Goal: Transaction & Acquisition: Book appointment/travel/reservation

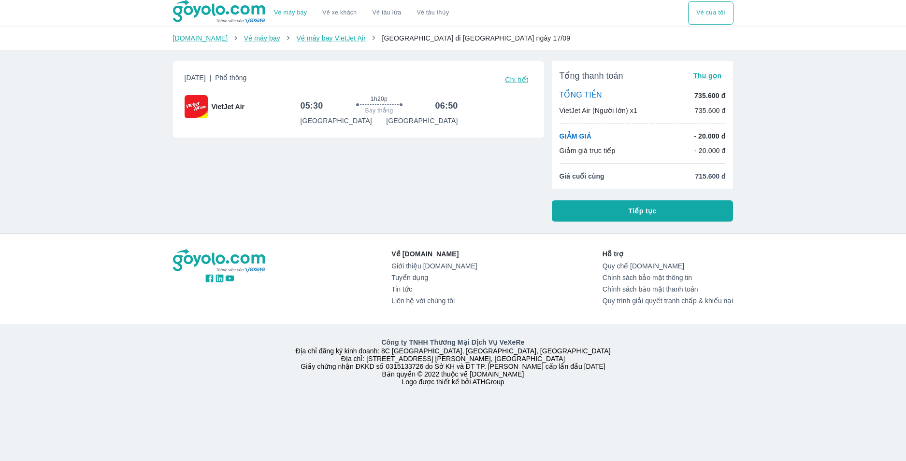
click at [664, 111] on div "VietJet Air (Người lớn) x1 735.600 đ" at bounding box center [643, 111] width 166 height 10
click at [657, 209] on button "Tiếp tục" at bounding box center [643, 211] width 182 height 21
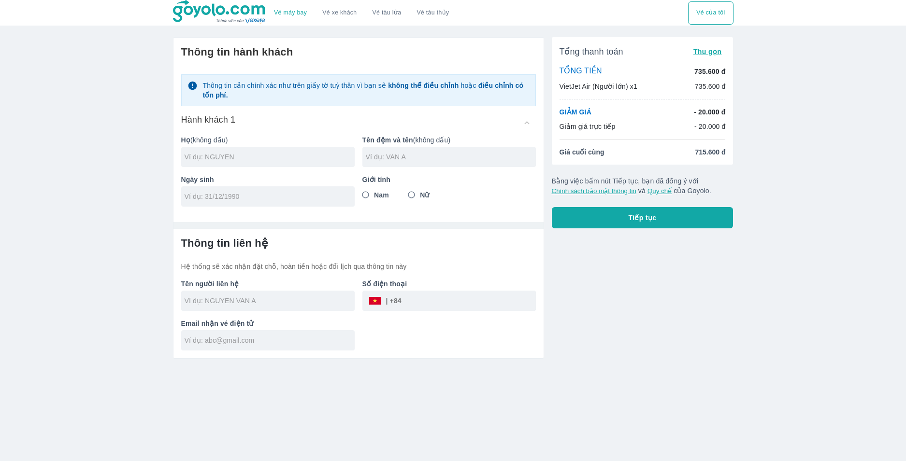
click at [284, 11] on link "Vé máy bay" at bounding box center [290, 12] width 33 height 7
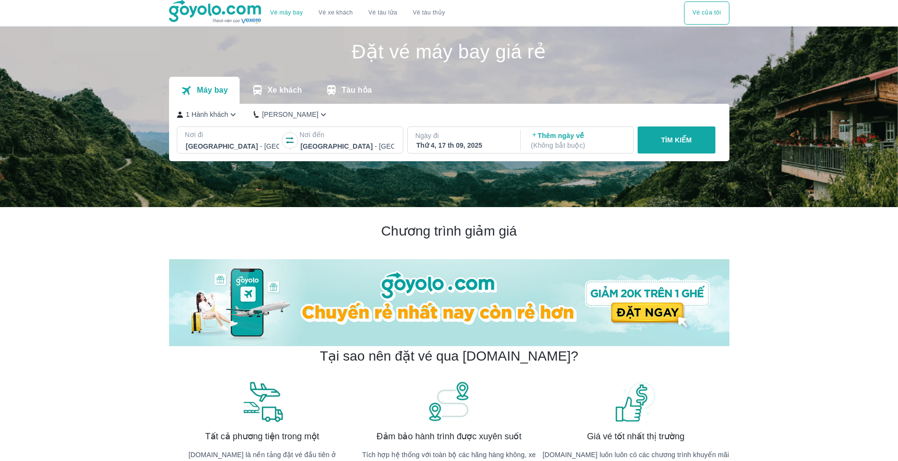
click at [290, 142] on icon "button" at bounding box center [290, 141] width 10 height 10
click at [344, 149] on div at bounding box center [348, 147] width 94 height 12
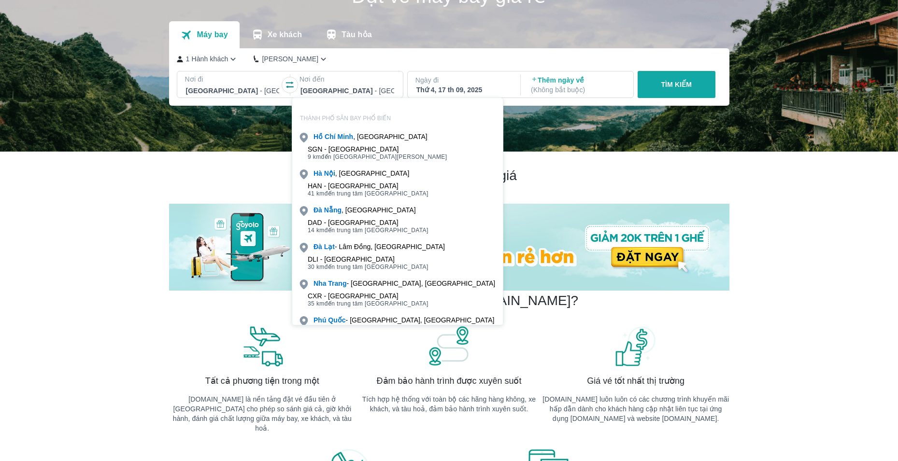
click at [362, 299] on div "CXR - [GEOGRAPHIC_DATA]" at bounding box center [368, 296] width 121 height 8
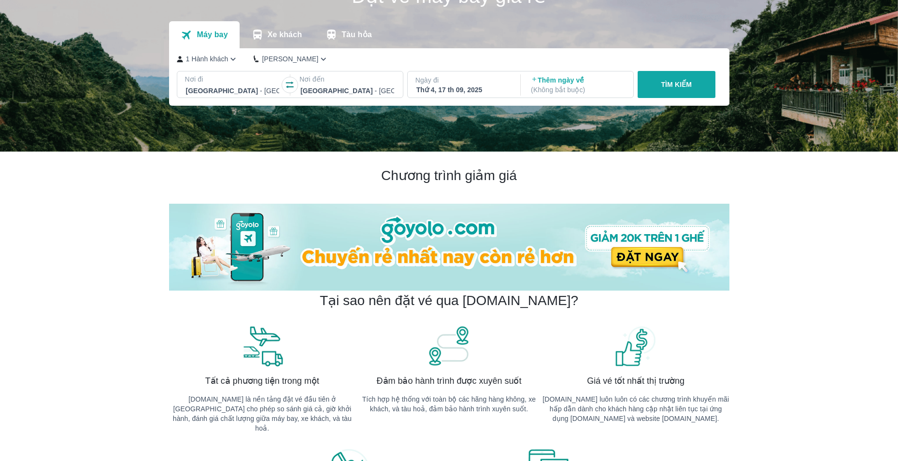
click at [489, 84] on p "Ngày đi" at bounding box center [464, 80] width 96 height 10
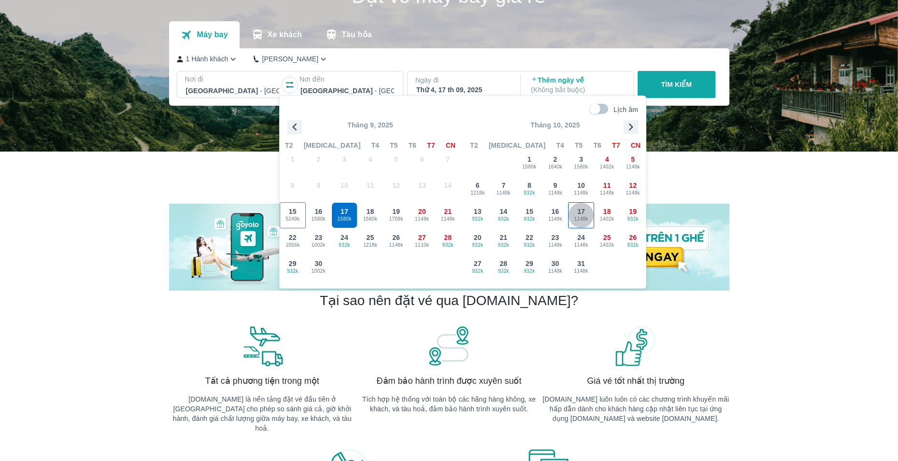
click at [581, 219] on span "1148k" at bounding box center [581, 219] width 25 height 8
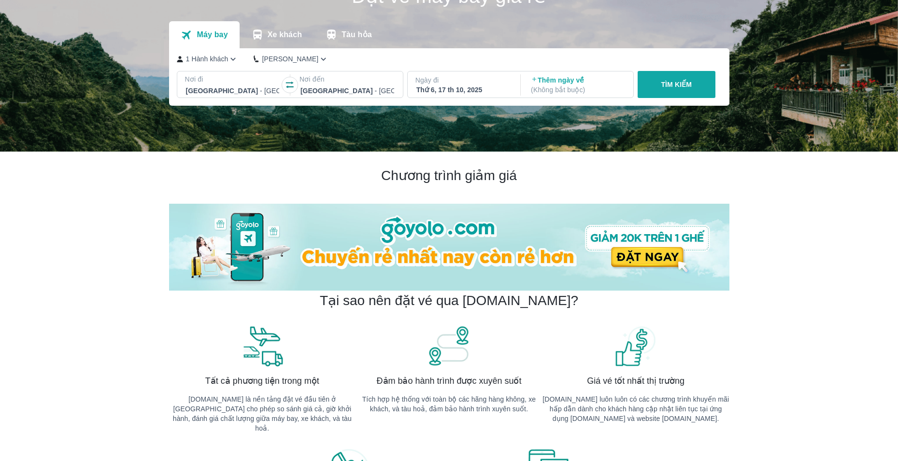
click at [552, 83] on p "Thêm ngày về ( Không bắt buộc )" at bounding box center [578, 84] width 94 height 19
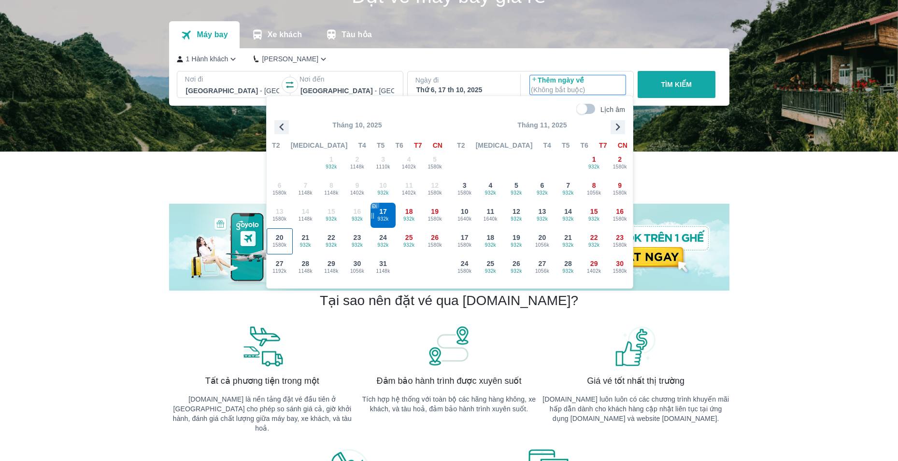
click at [286, 247] on span "1580k" at bounding box center [279, 246] width 25 height 8
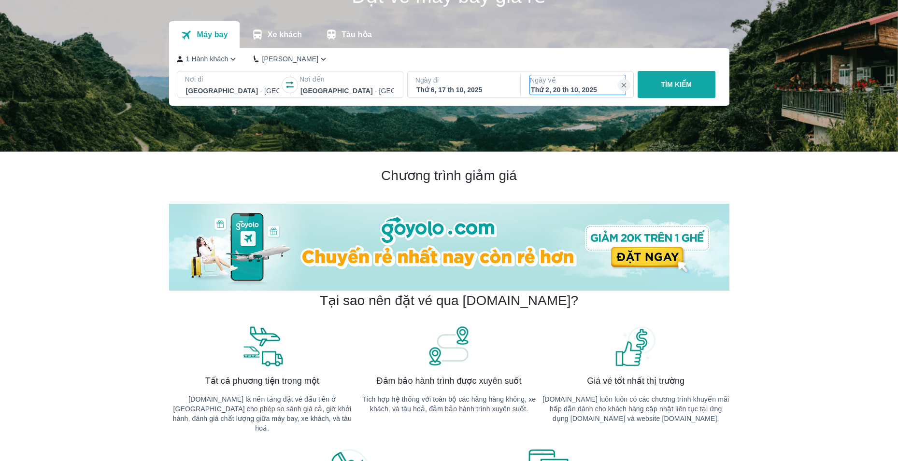
click at [562, 88] on div "Thứ 2, 20 th 10, 2025" at bounding box center [578, 90] width 94 height 10
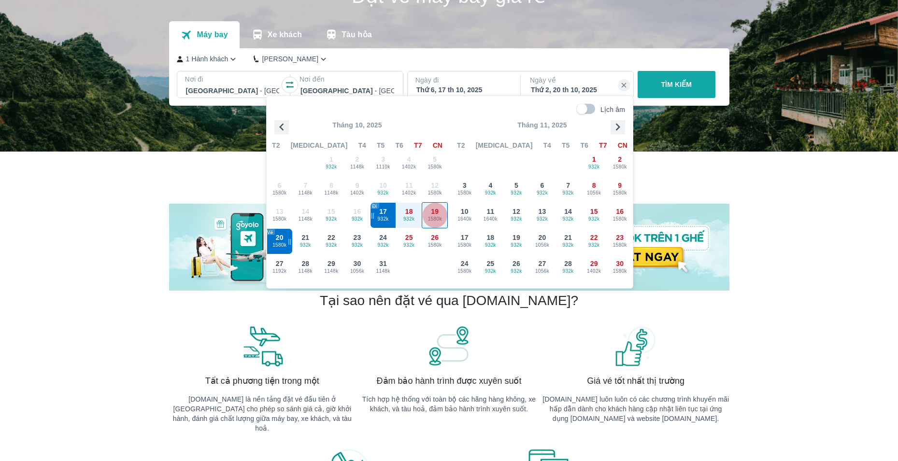
click at [439, 214] on div "19 1580k" at bounding box center [434, 215] width 25 height 25
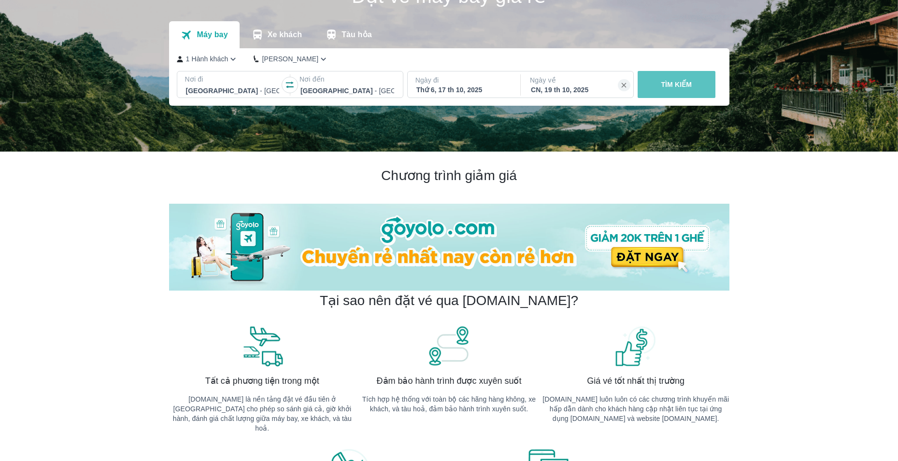
click at [690, 88] on p "TÌM KIẾM" at bounding box center [676, 85] width 31 height 10
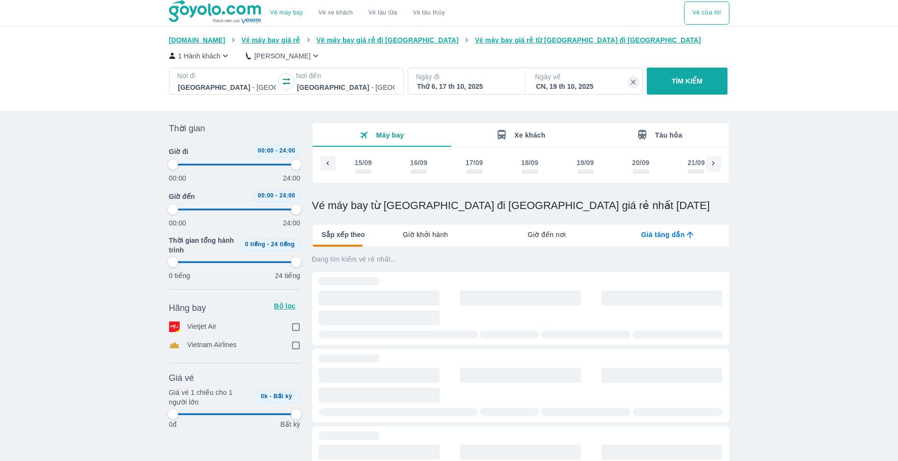
scroll to position [0, 1584]
type input "97.9166666666667"
checkbox input "true"
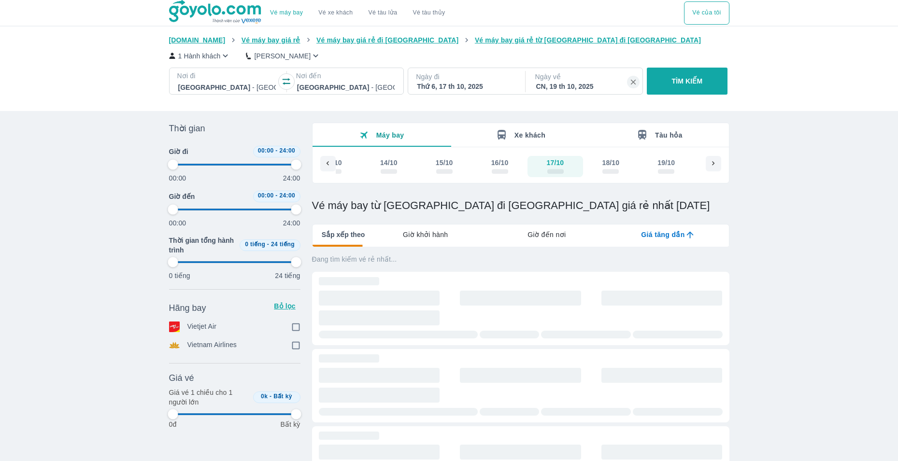
checkbox input "true"
type input "97.9166666666667"
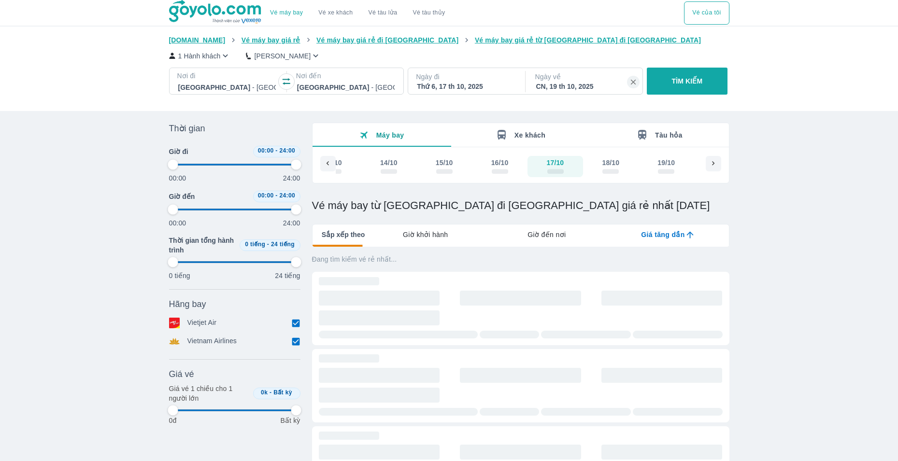
type input "97.9166666666667"
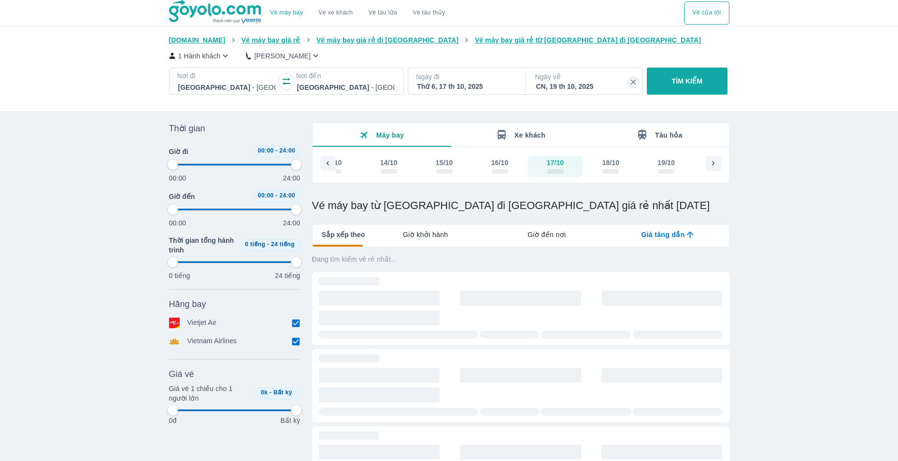
type input "97.9166666666667"
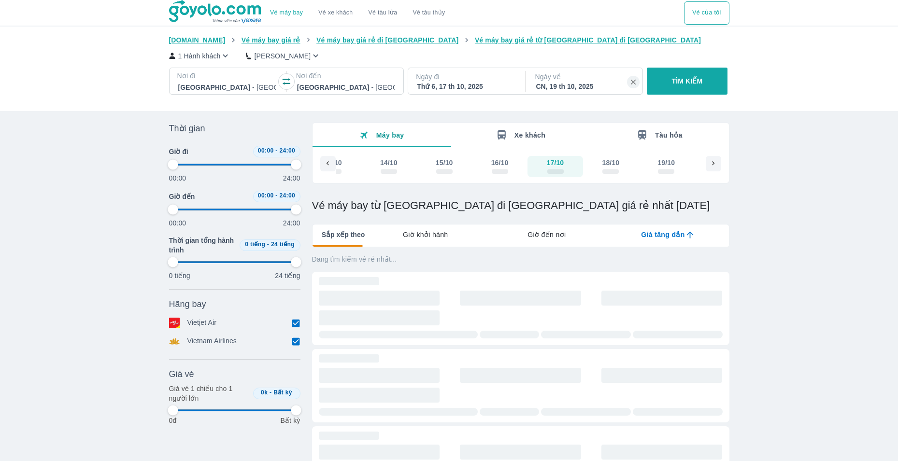
type input "97.9166666666667"
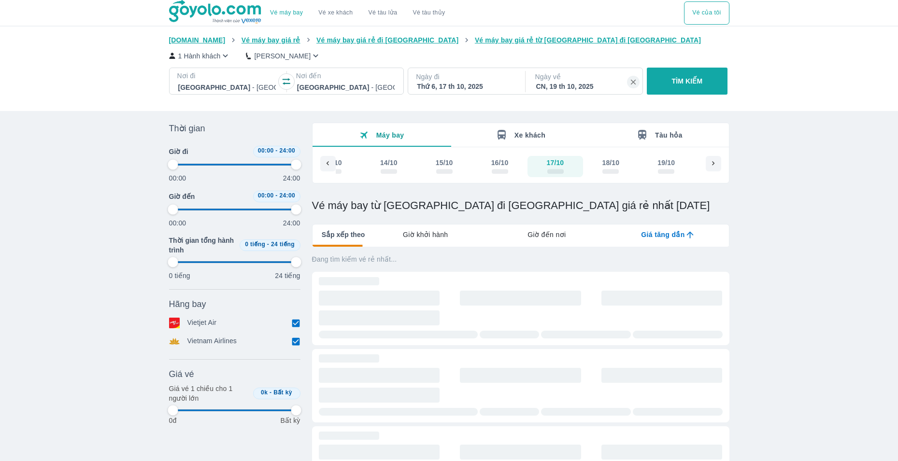
type input "97.9166666666667"
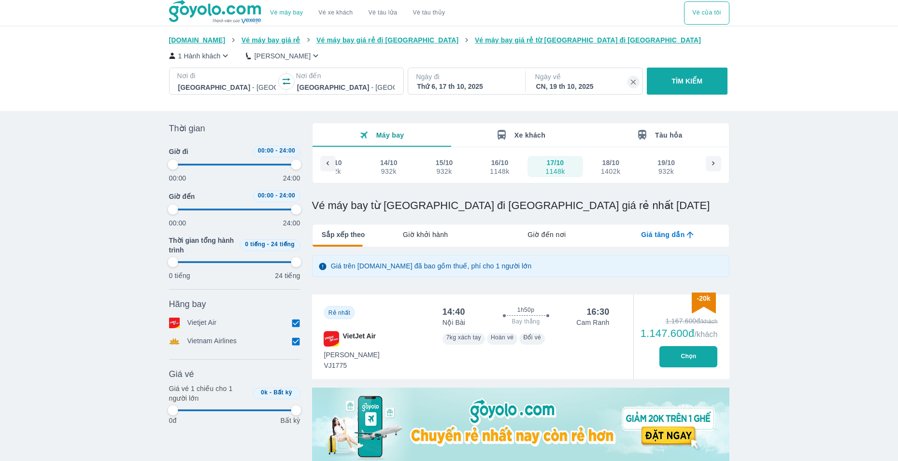
type input "97.9166666666667"
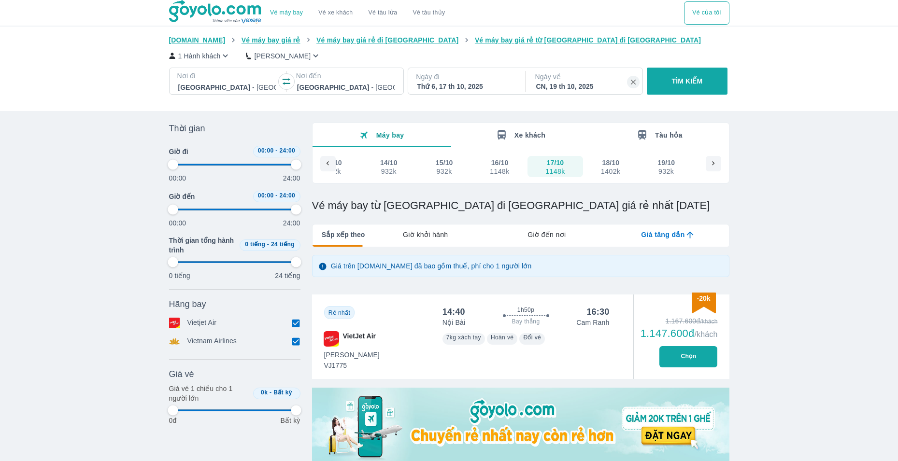
type input "97.9166666666667"
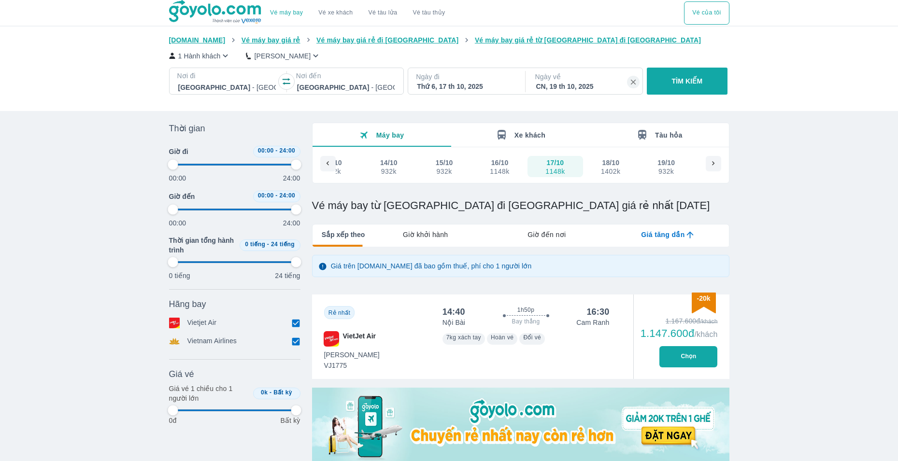
type input "97.9166666666667"
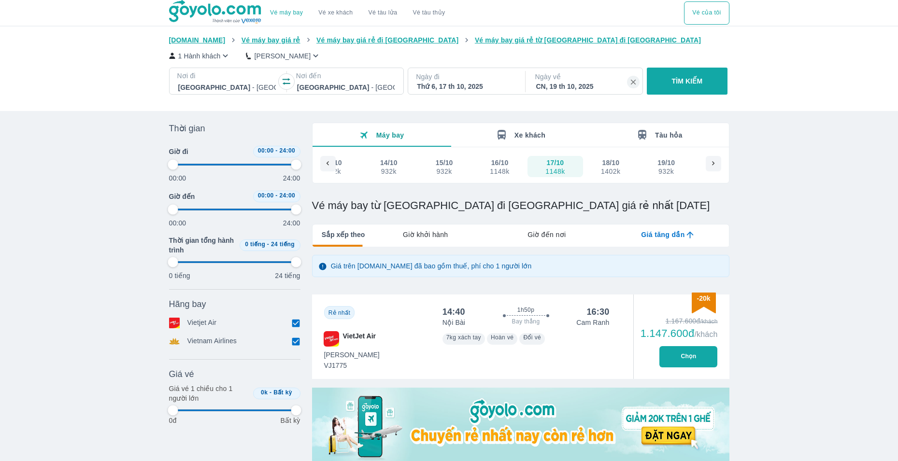
type input "97.9166666666667"
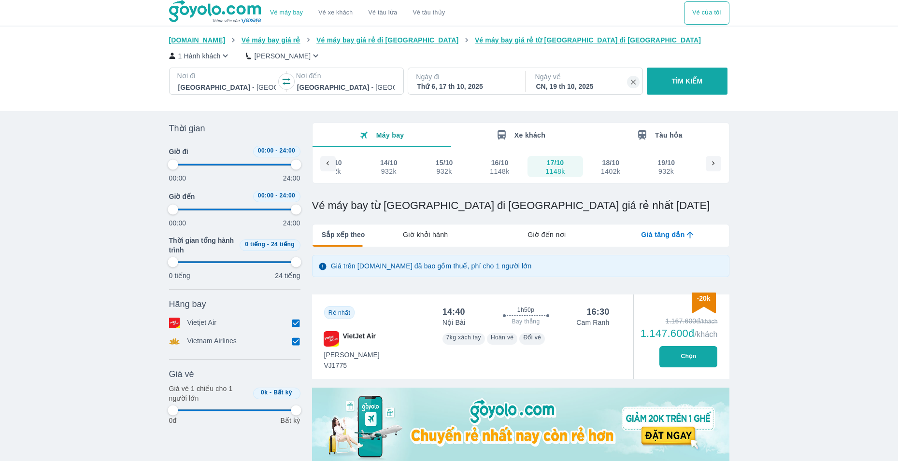
type input "97.9166666666667"
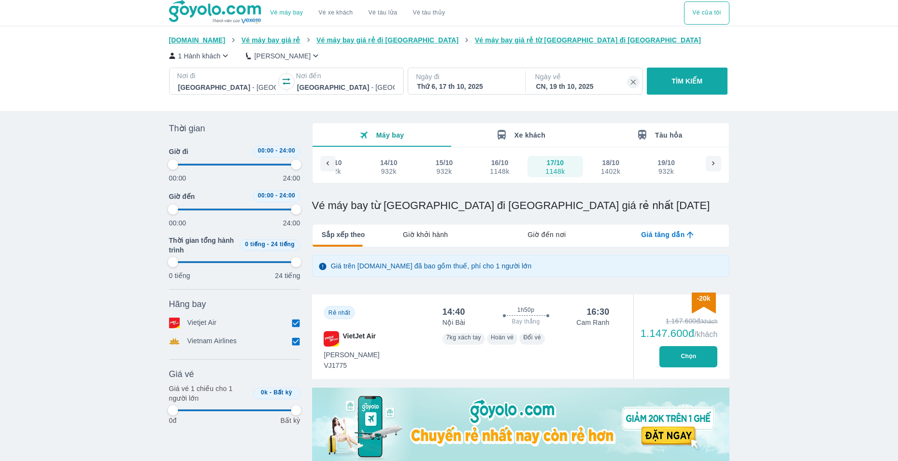
type input "97.9166666666667"
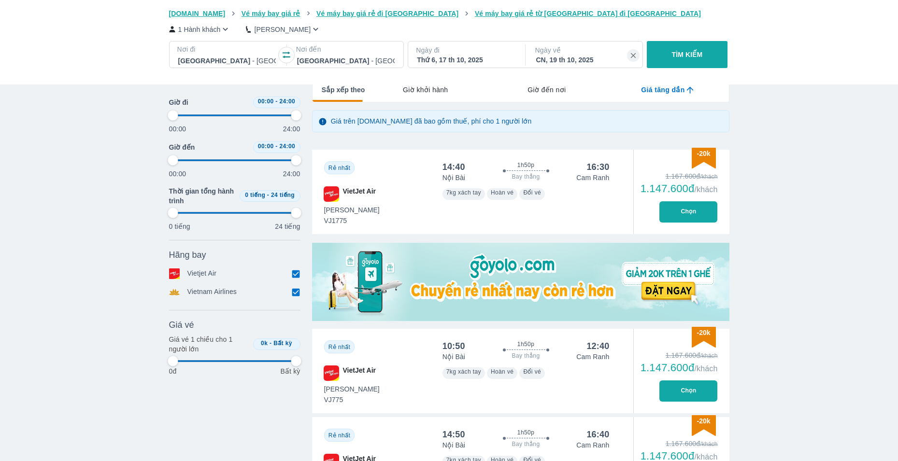
scroll to position [193, 0]
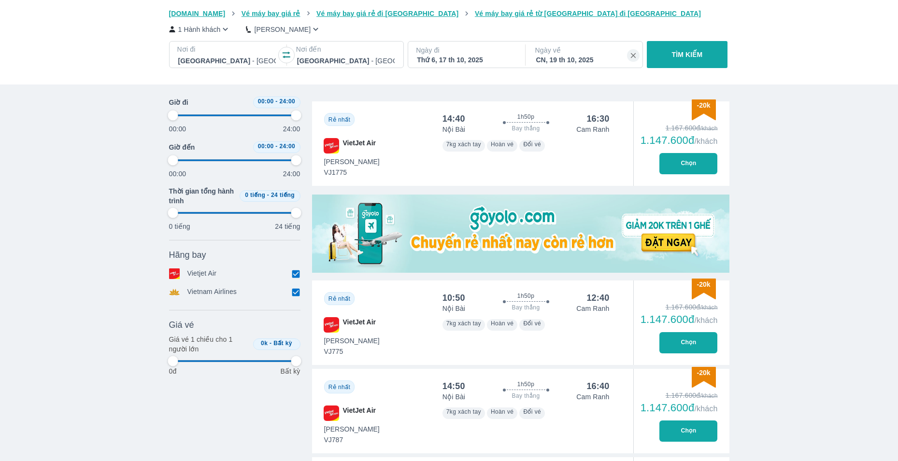
type input "97.9166666666667"
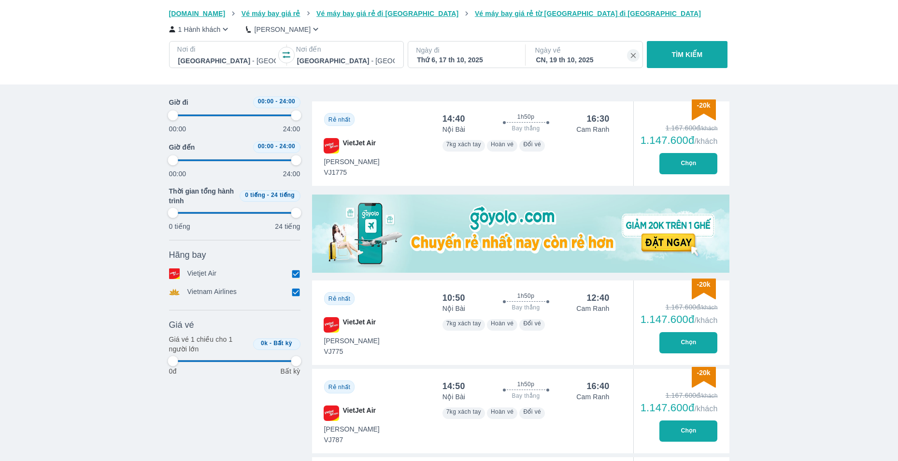
type input "97.9166666666667"
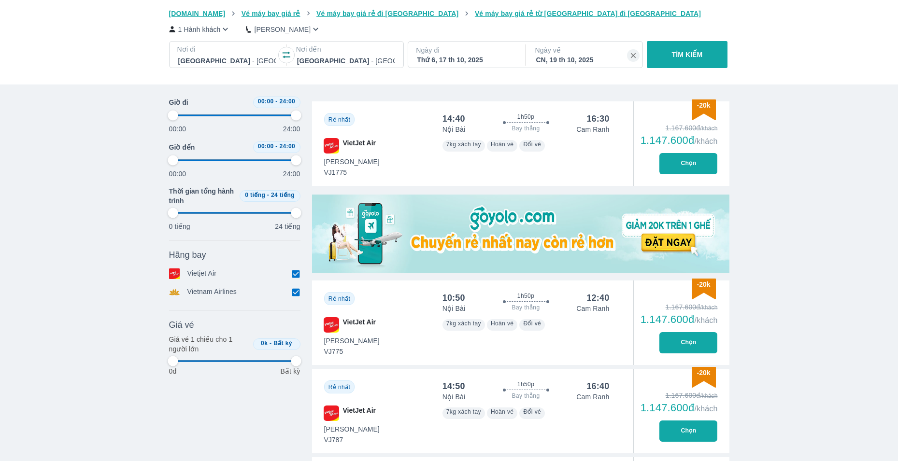
type input "97.9166666666667"
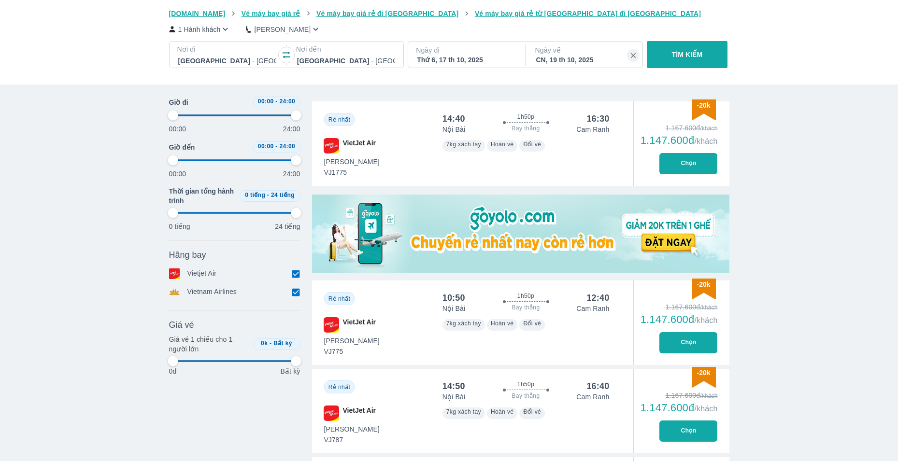
type input "97.9166666666667"
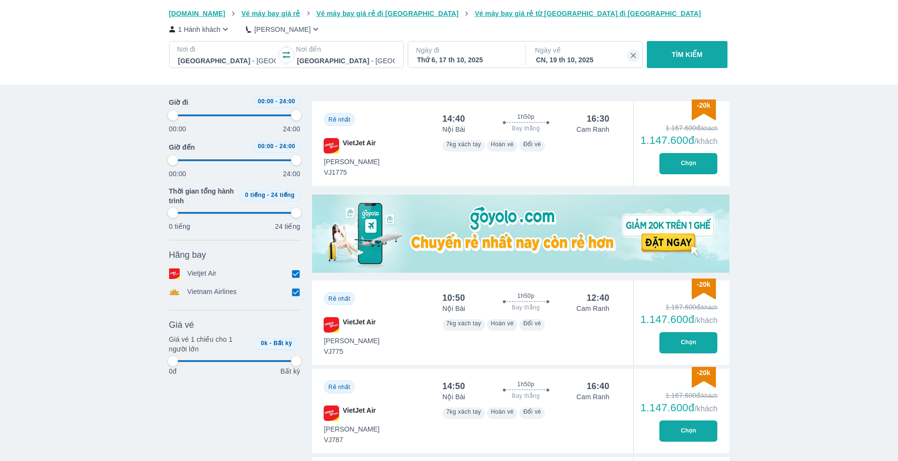
type input "97.9166666666667"
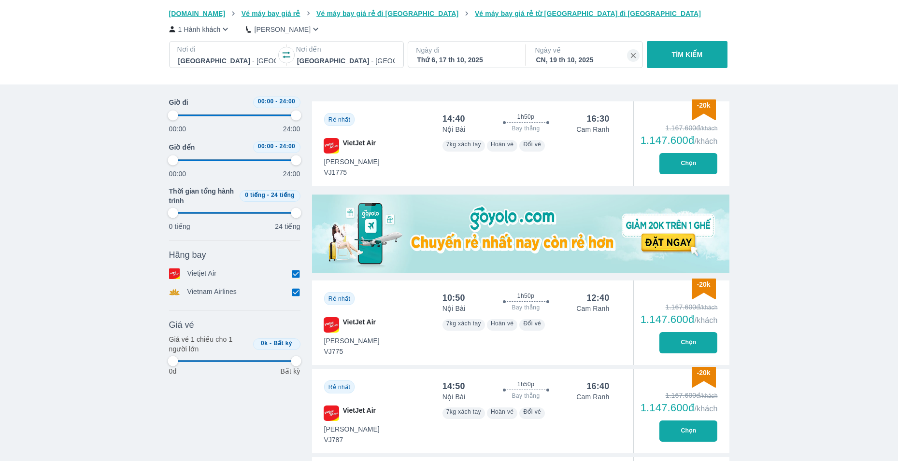
type input "97.9166666666667"
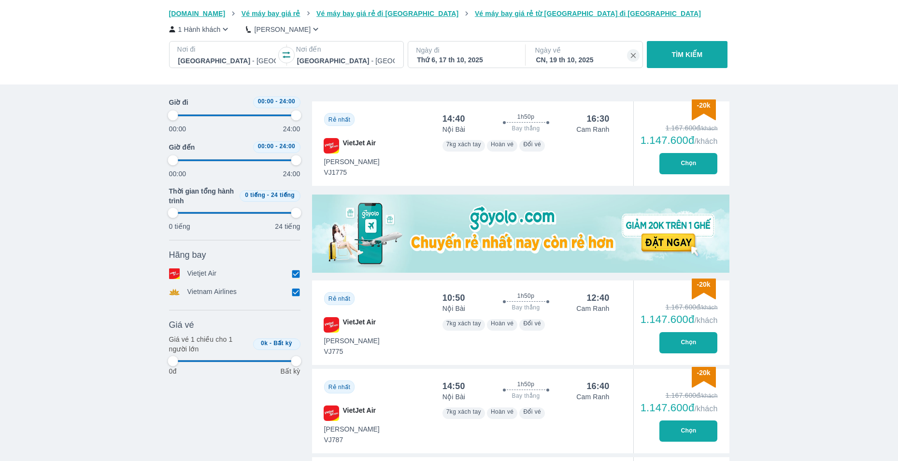
type input "97.9166666666667"
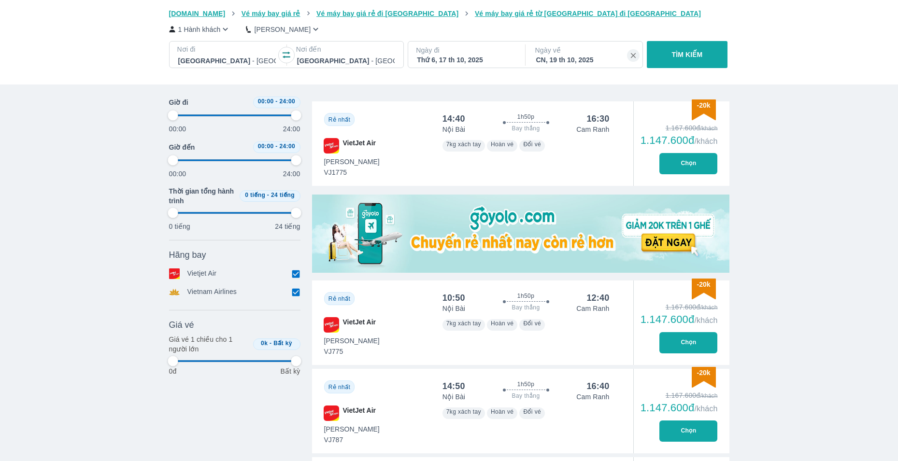
type input "97.9166666666667"
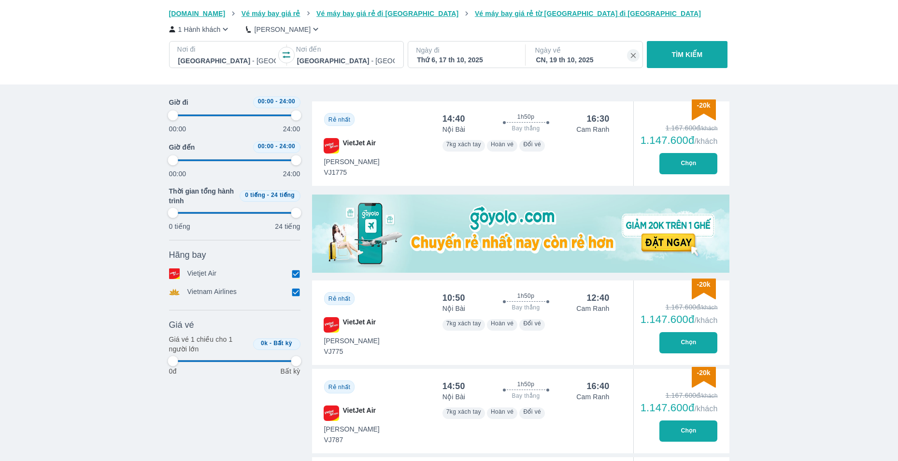
type input "97.9166666666667"
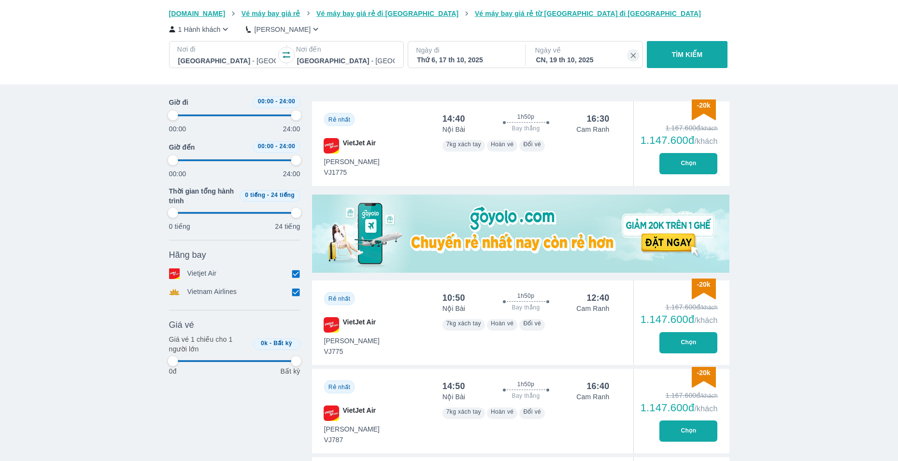
type input "97.9166666666667"
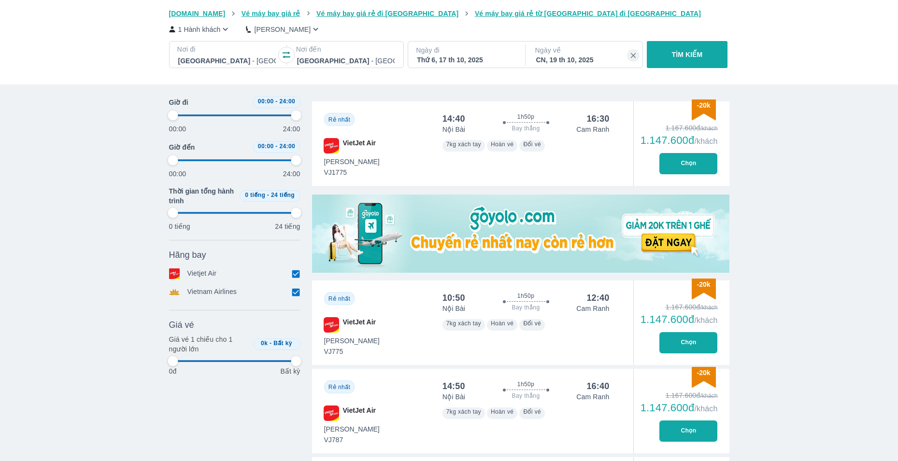
type input "97.9166666666667"
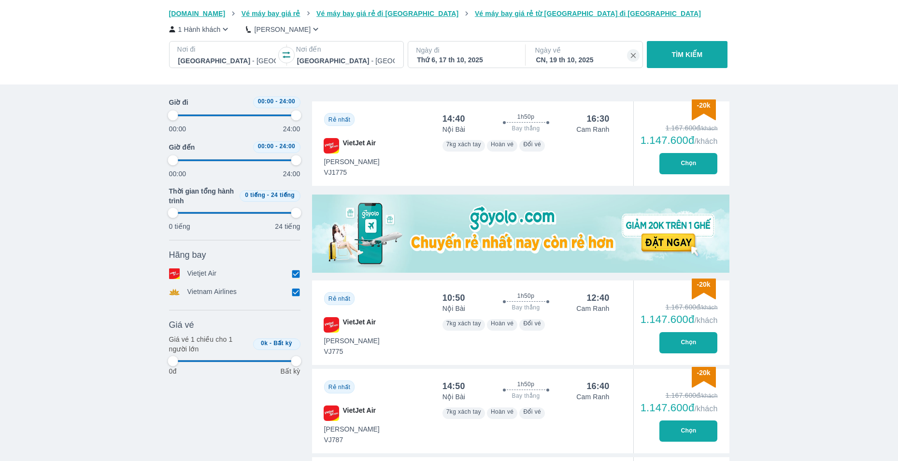
type input "97.9166666666667"
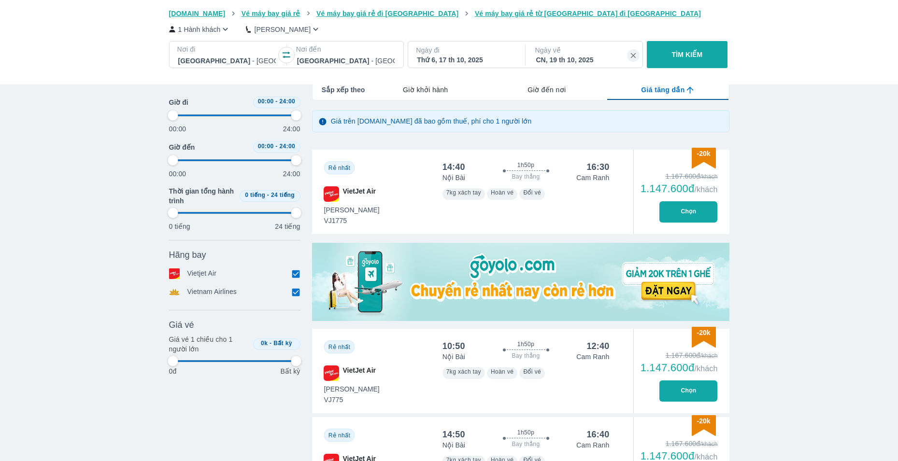
scroll to position [97, 0]
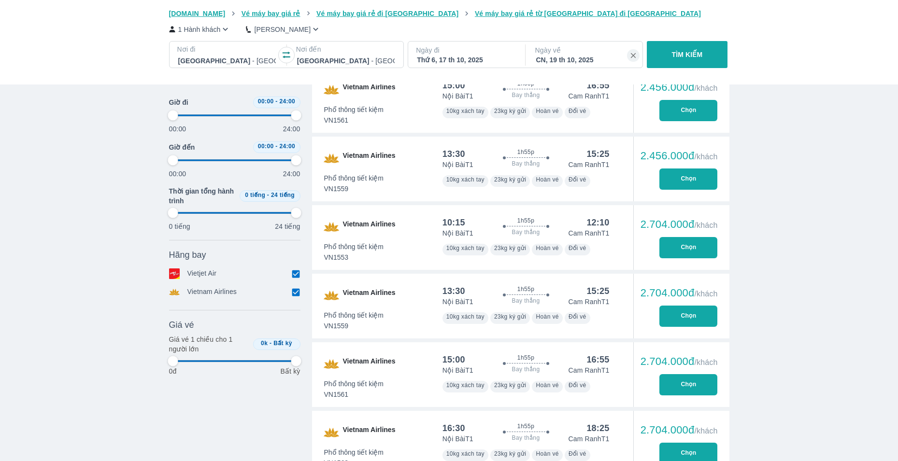
type input "97.9166666666667"
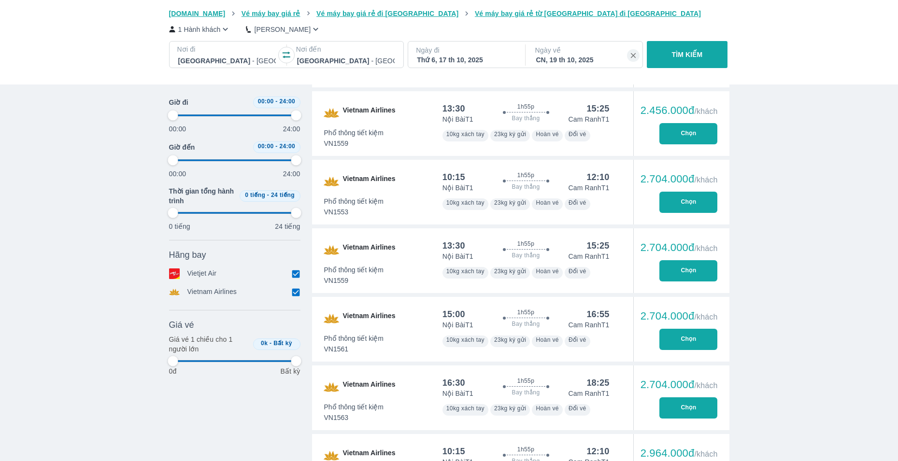
type input "97.9166666666667"
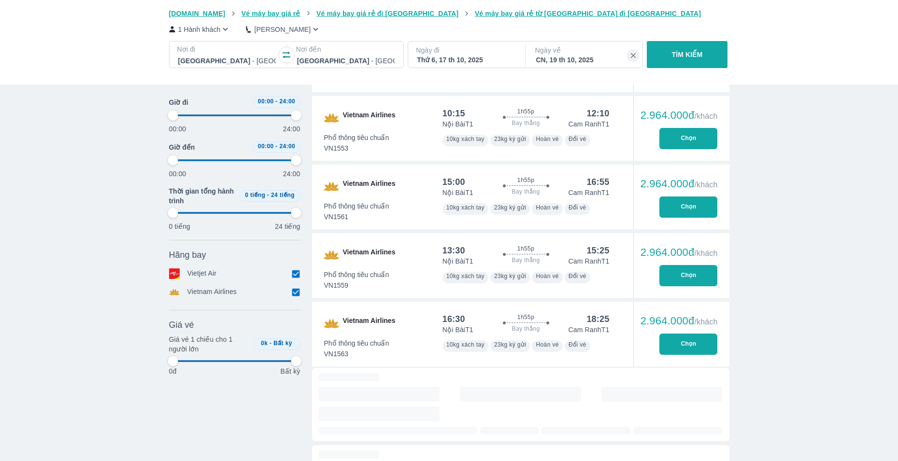
type input "97.9166666666667"
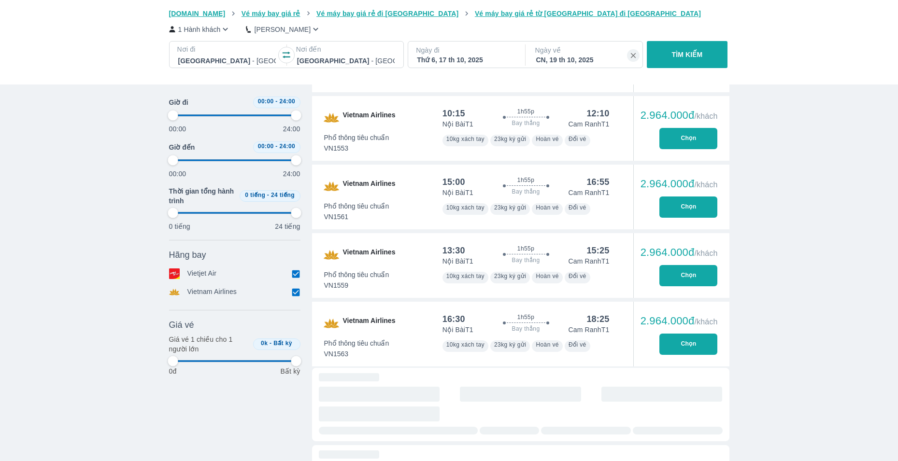
type input "97.9166666666667"
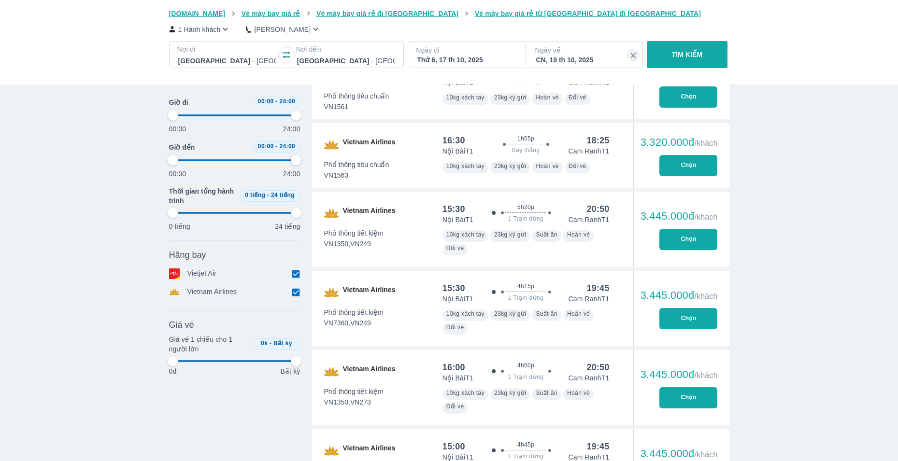
type input "97.9166666666667"
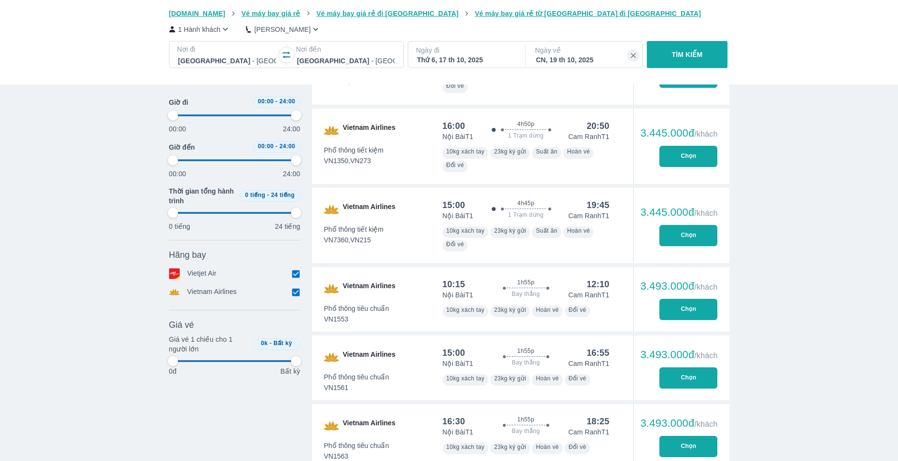
type input "97.9166666666667"
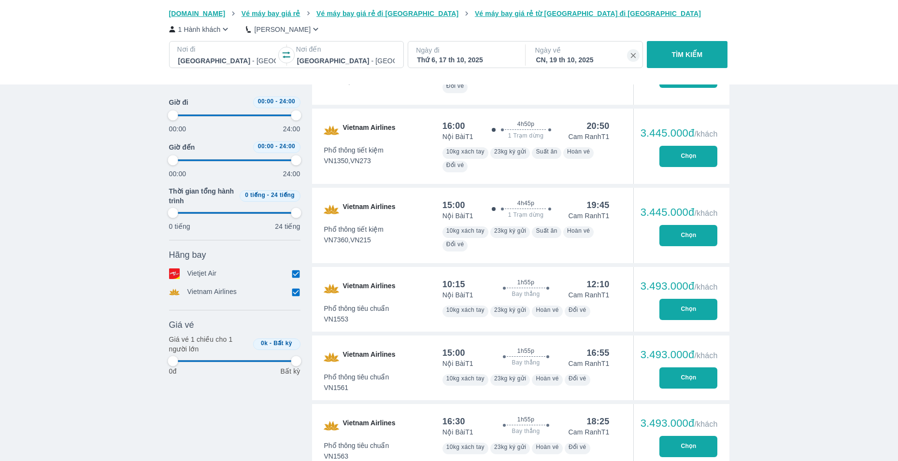
type input "97.9166666666667"
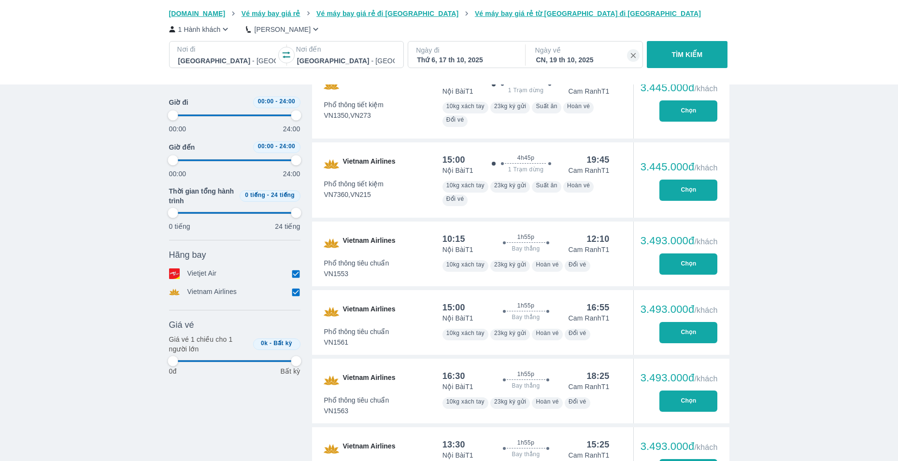
type input "97.9166666666667"
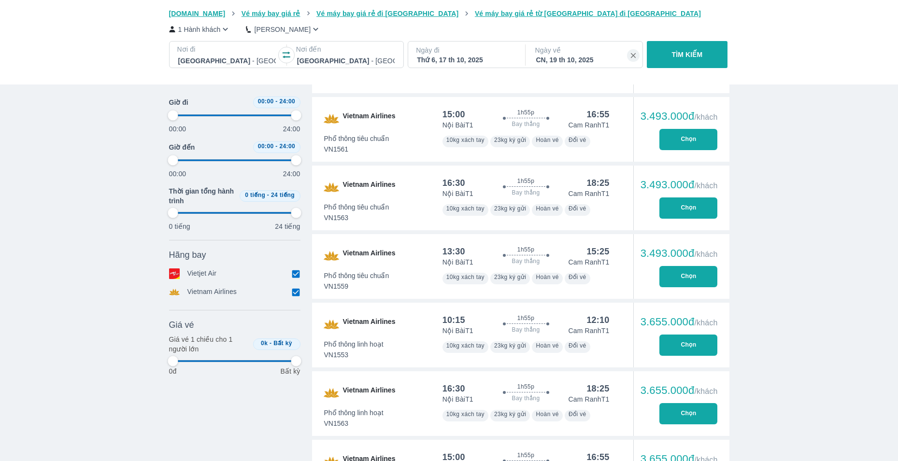
type input "97.9166666666667"
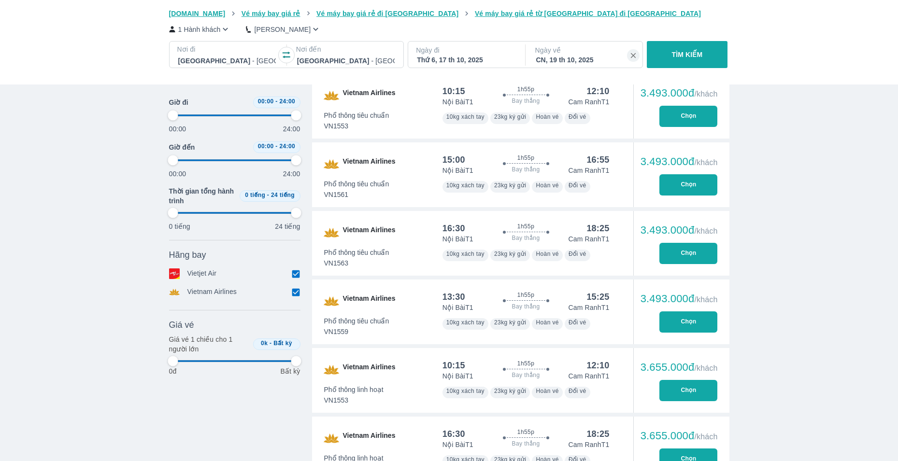
scroll to position [2802, 0]
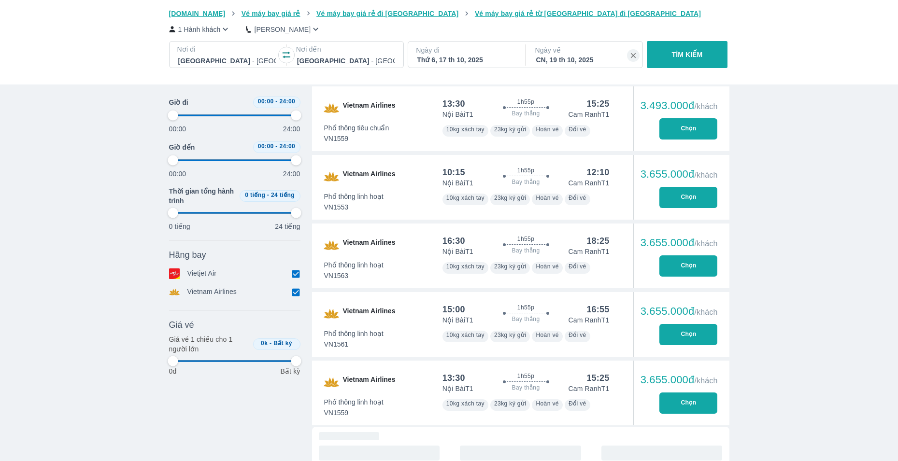
type input "97.9166666666667"
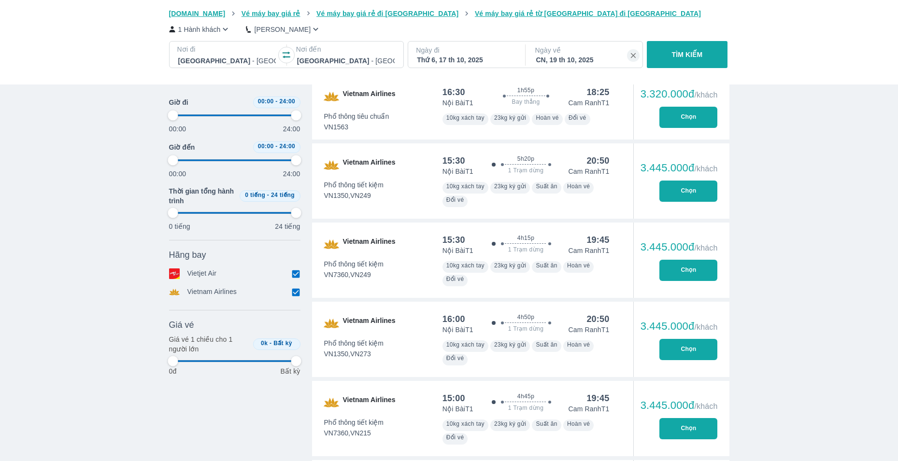
scroll to position [1933, 0]
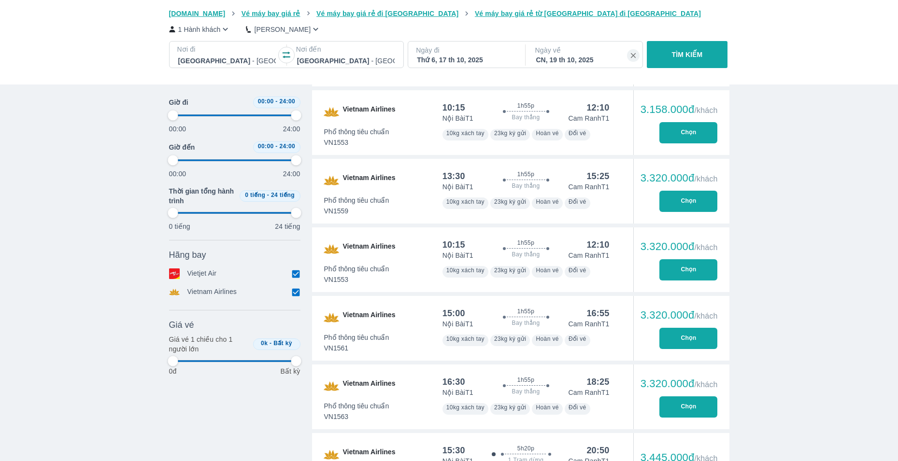
type input "97.9166666666667"
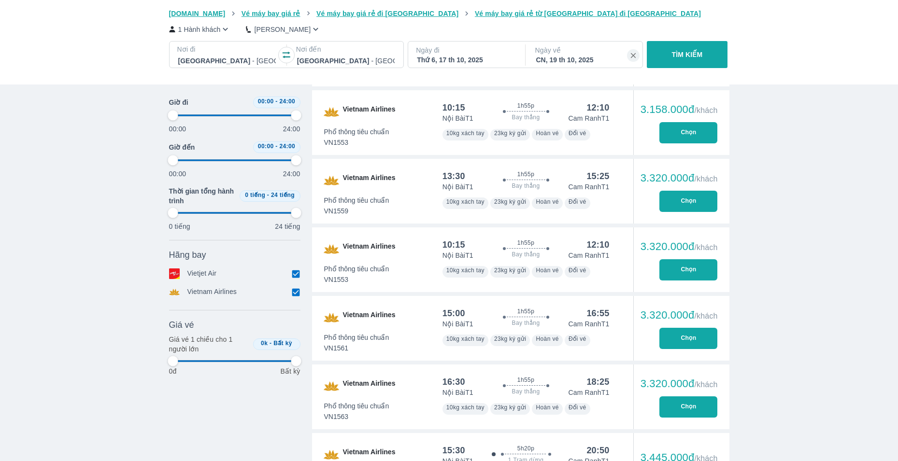
type input "97.9166666666667"
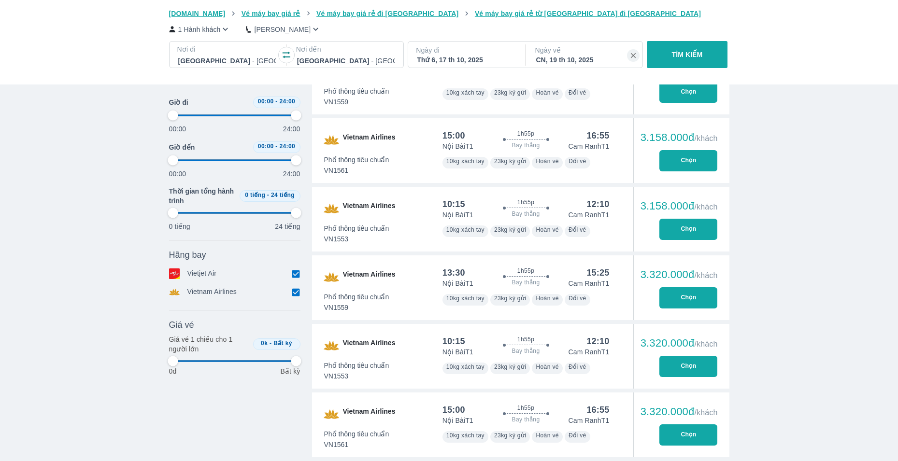
type input "97.9166666666667"
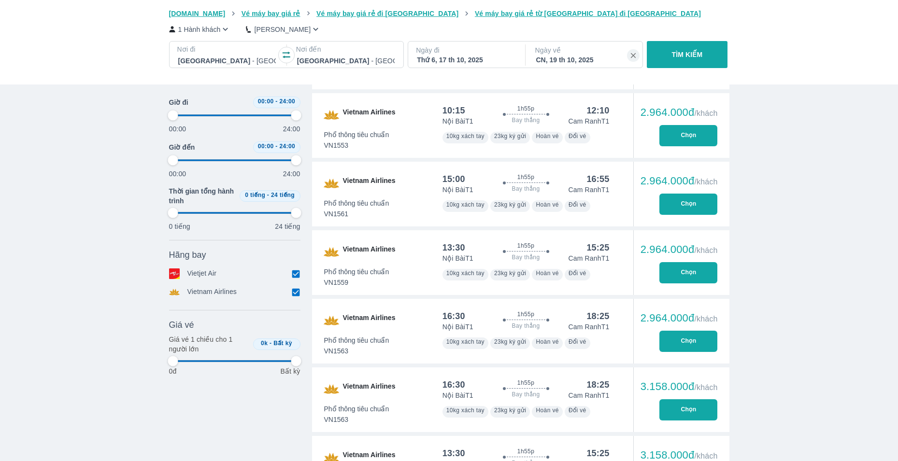
scroll to position [1353, 0]
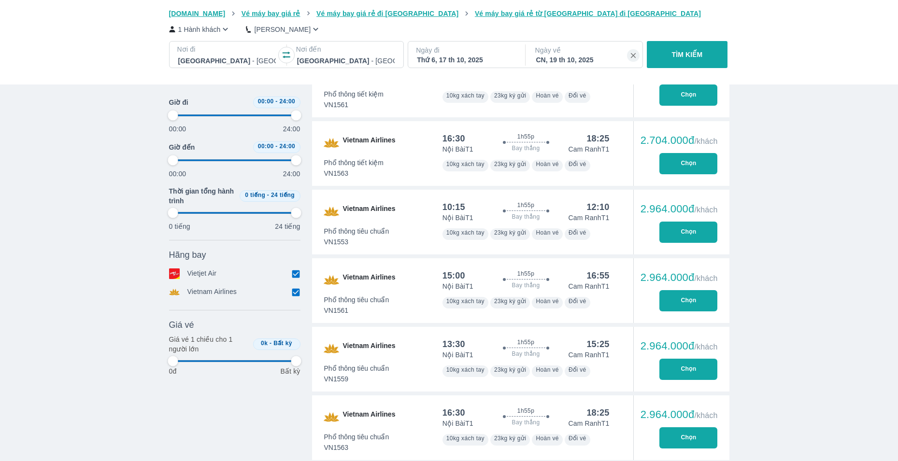
type input "97.9166666666667"
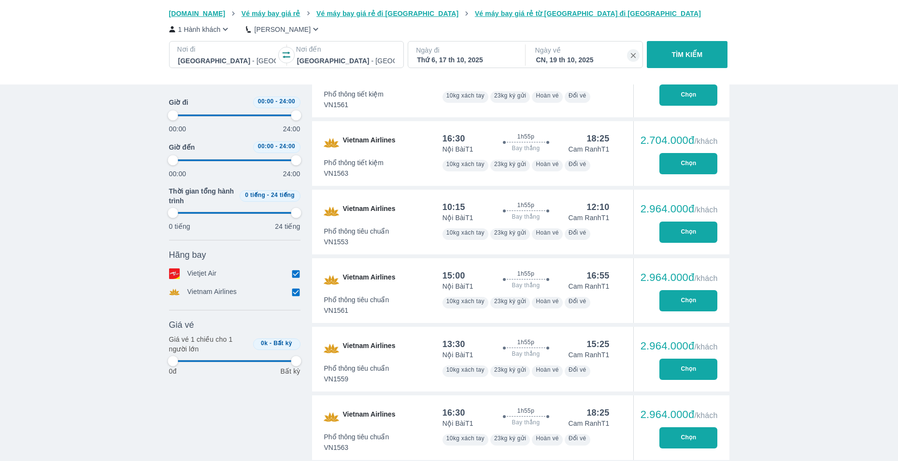
type input "97.9166666666667"
click at [486, 217] on div "Nội Bài T1 Cam Ranh T1" at bounding box center [526, 218] width 167 height 10
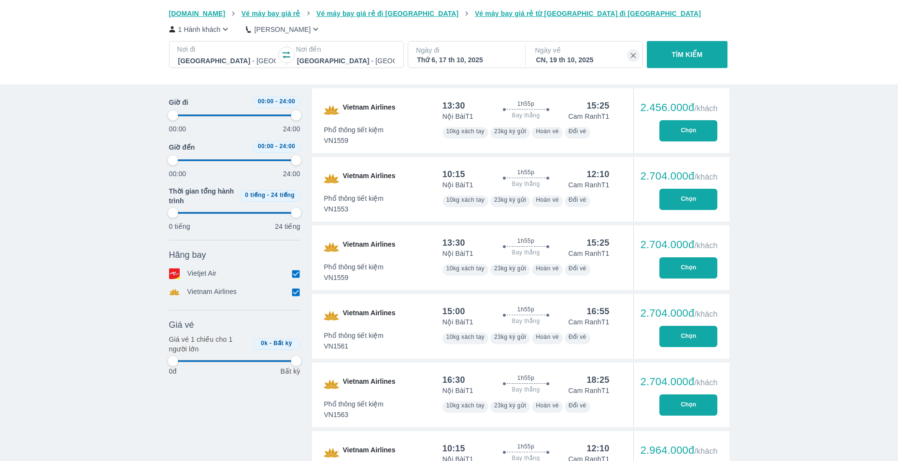
type input "97.9166666666667"
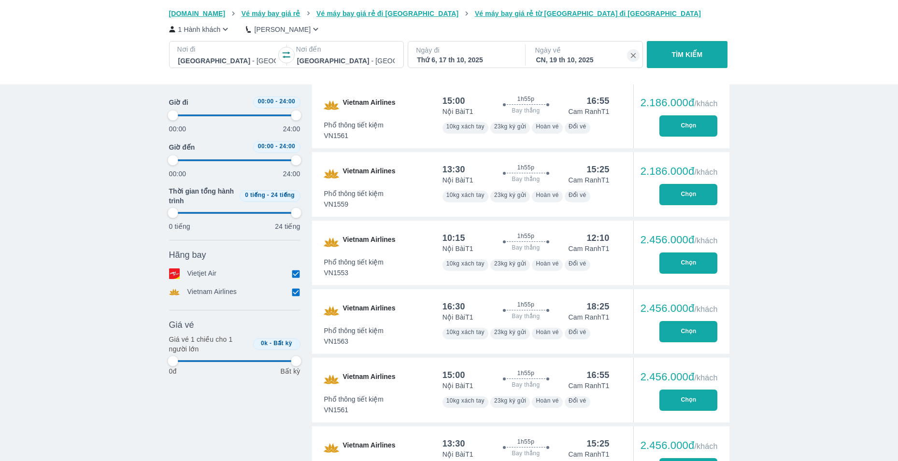
type input "97.9166666666667"
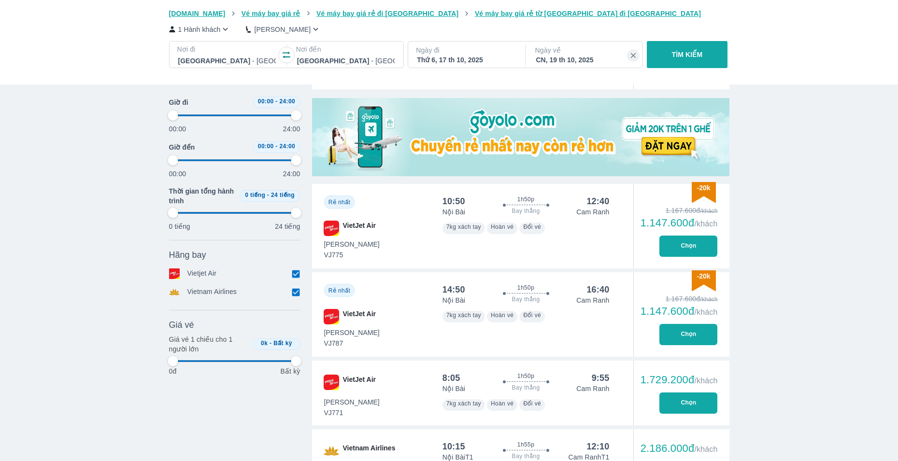
type input "97.9166666666667"
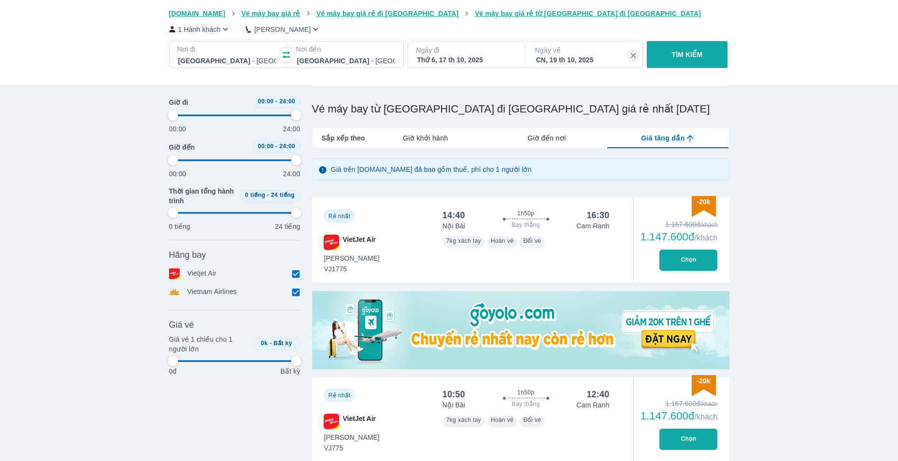
scroll to position [290, 0]
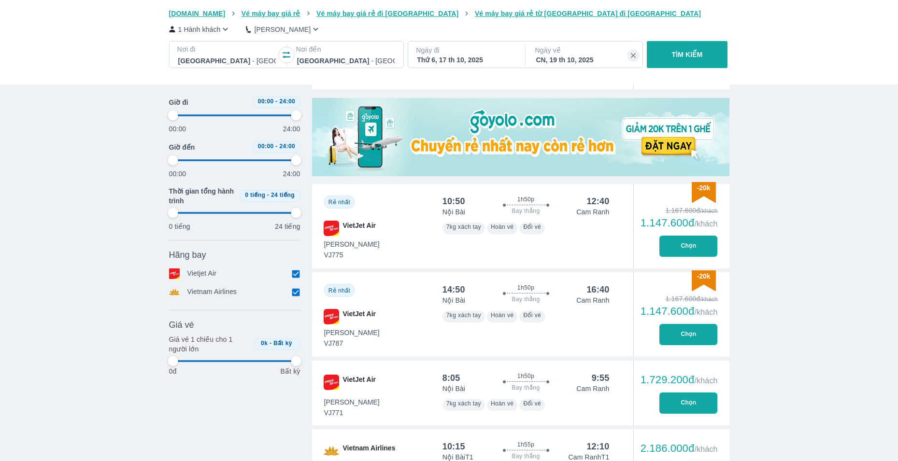
type input "97.9166666666667"
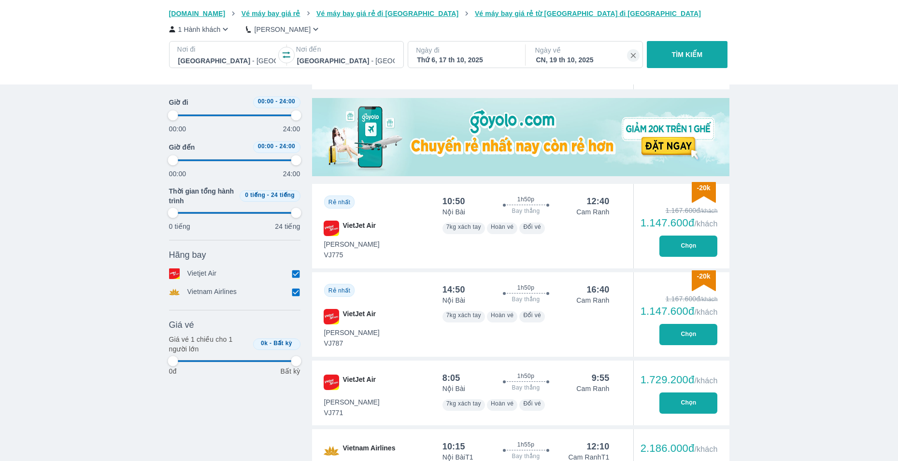
type input "97.9166666666667"
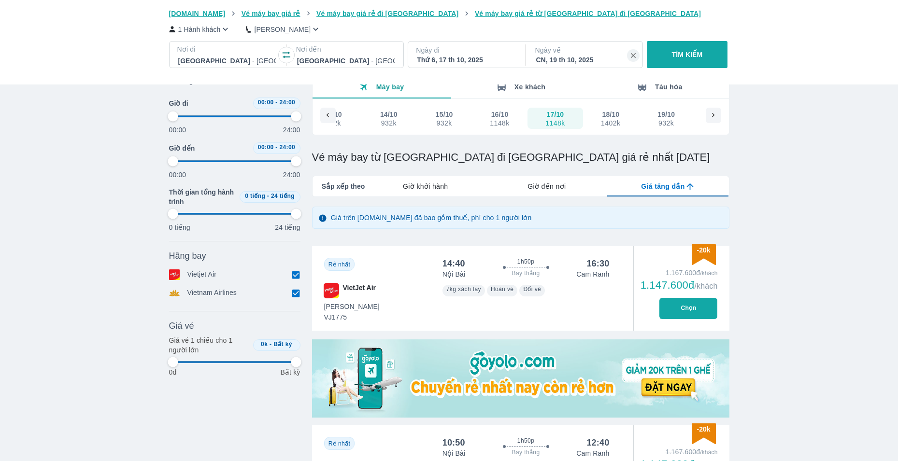
type input "97.9166666666667"
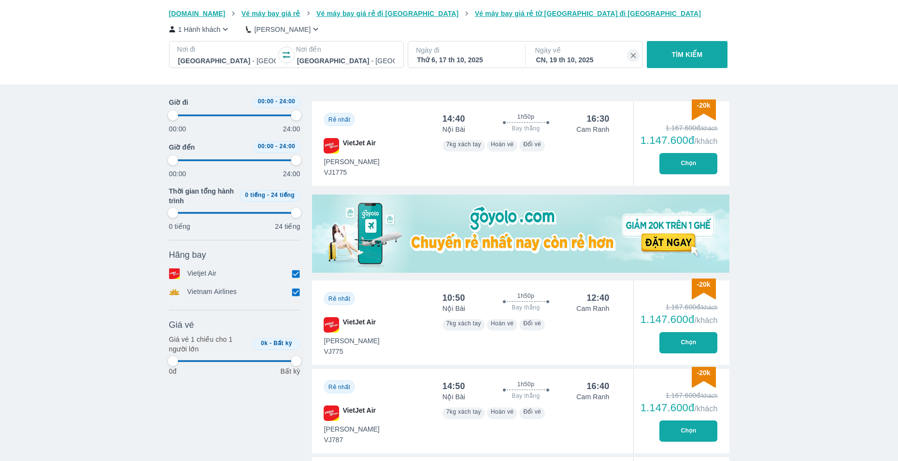
type input "97.9166666666667"
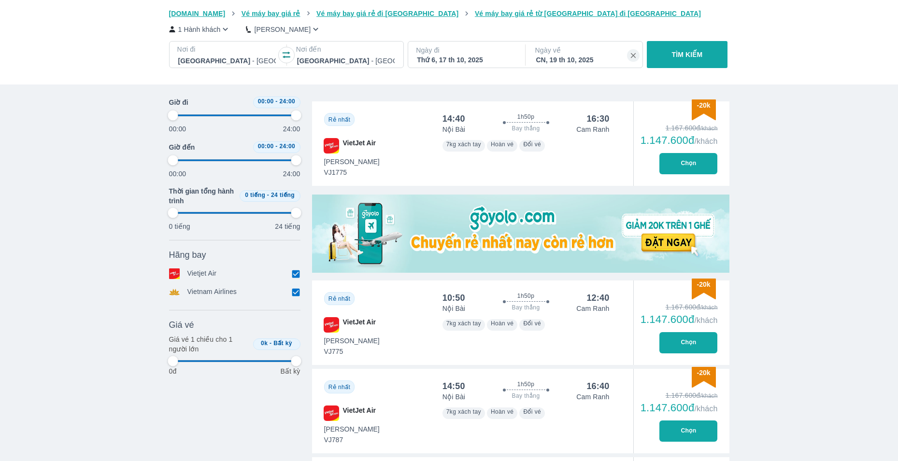
type input "97.9166666666667"
click at [455, 310] on p "Nội Bài" at bounding box center [454, 309] width 23 height 10
click at [691, 345] on button "Chọn" at bounding box center [689, 342] width 58 height 21
type input "97.9166666666667"
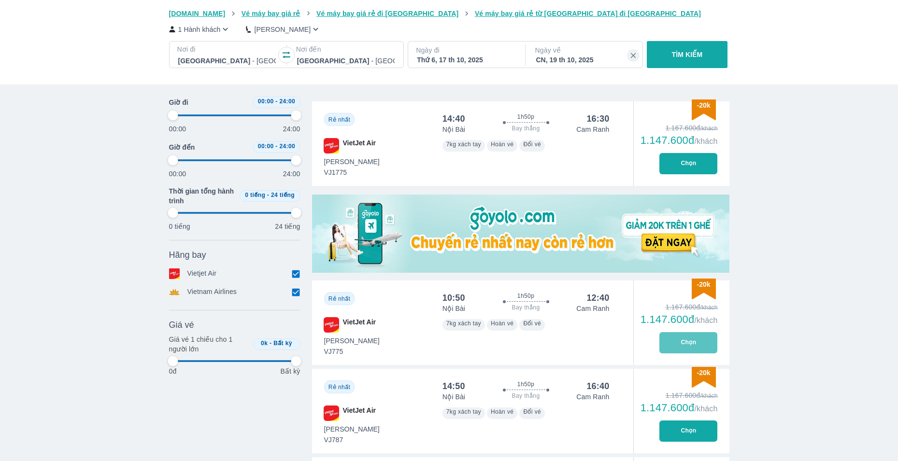
type input "97.9166666666667"
